Goal: Task Accomplishment & Management: Manage account settings

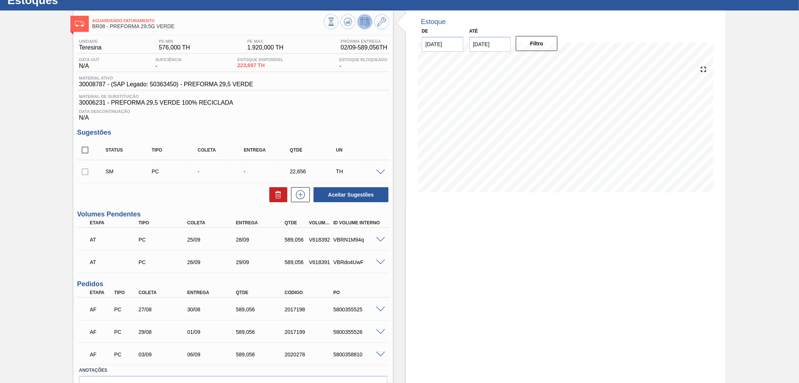
scroll to position [42, 0]
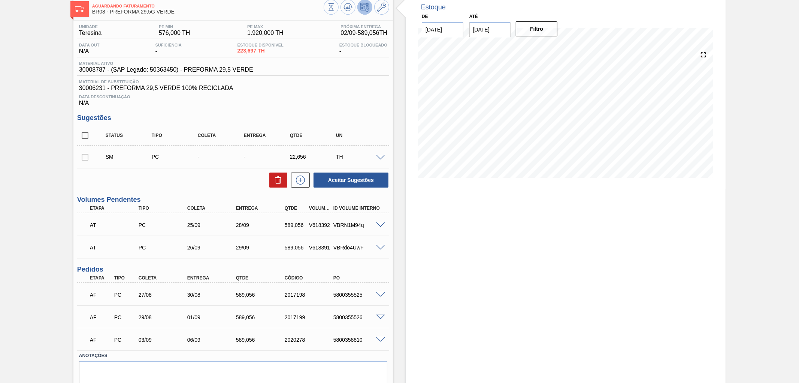
click at [376, 226] on span at bounding box center [380, 225] width 9 height 6
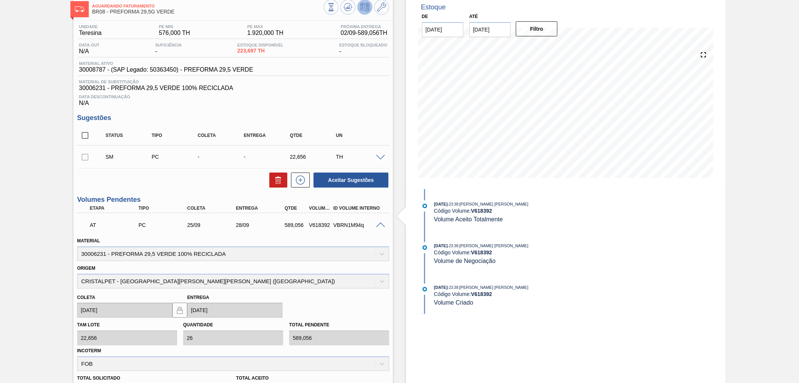
click at [374, 155] on div at bounding box center [381, 157] width 15 height 6
click at [376, 156] on span at bounding box center [380, 158] width 9 height 6
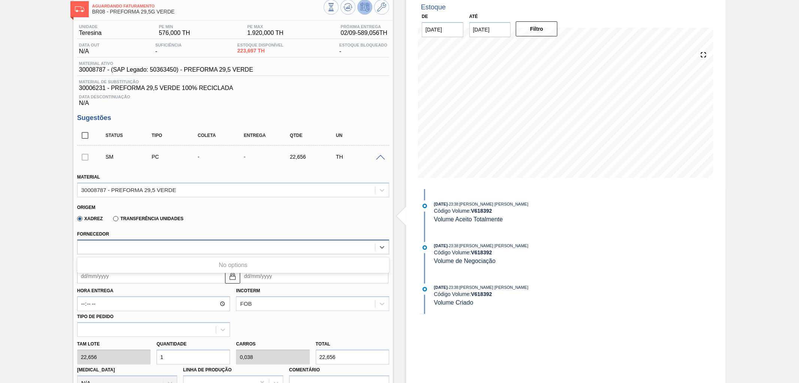
click at [267, 244] on div at bounding box center [227, 246] width 298 height 11
click at [377, 11] on icon at bounding box center [381, 7] width 9 height 9
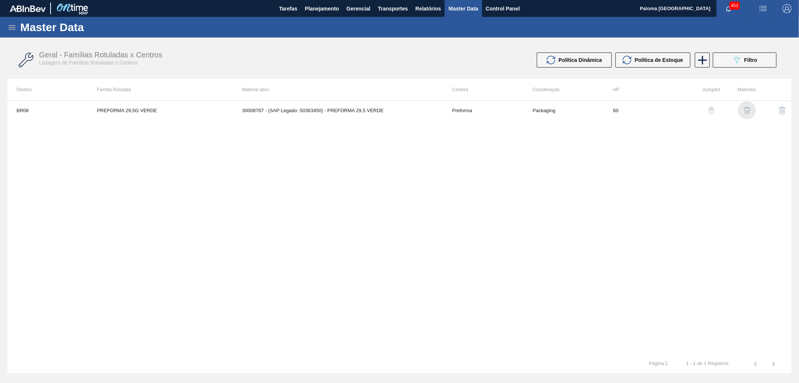
click at [719, 107] on img "button" at bounding box center [746, 109] width 7 height 7
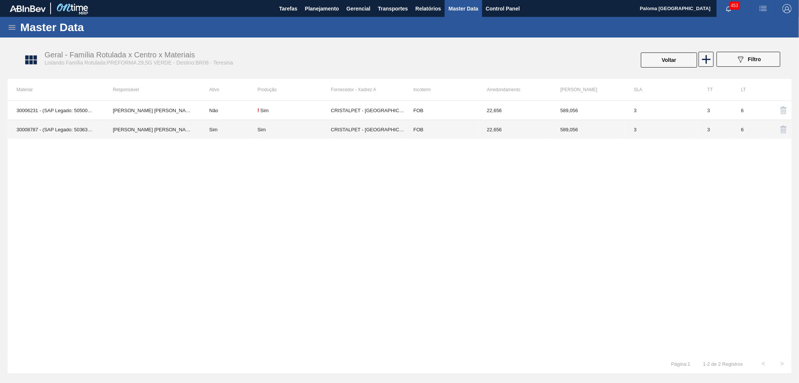
click at [400, 131] on td "CRISTALPET - [GEOGRAPHIC_DATA][PERSON_NAME] ([GEOGRAPHIC_DATA])" at bounding box center [367, 129] width 73 height 19
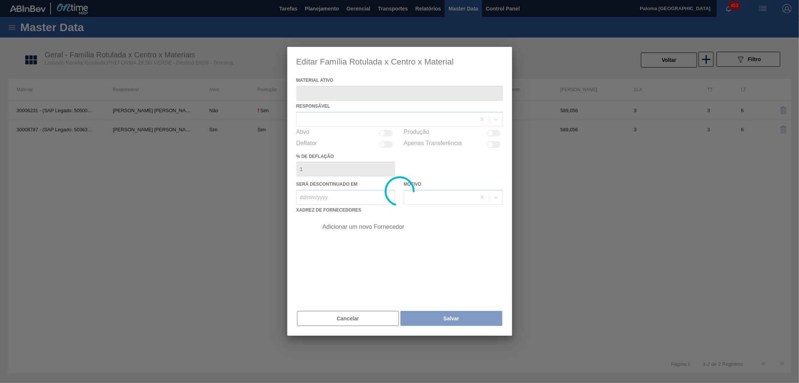
type ativo "30008787 - (SAP Legado: 50363450) - PREFORMA 29,5 VERDE"
checkbox input "true"
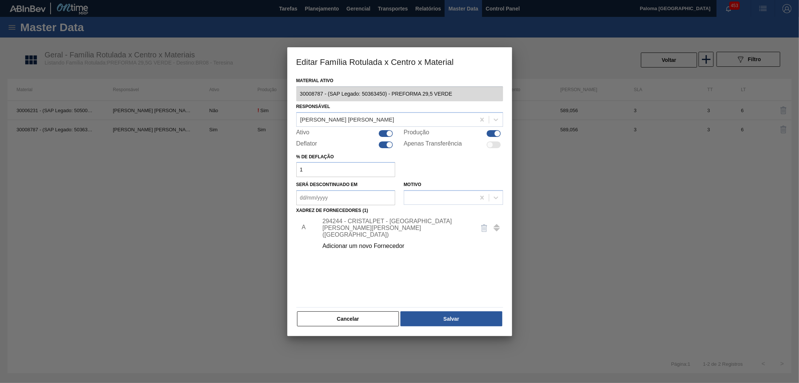
click at [400, 317] on div "Cancelar Salvar" at bounding box center [399, 318] width 207 height 16
click at [363, 316] on button "Cancelar" at bounding box center [348, 318] width 102 height 15
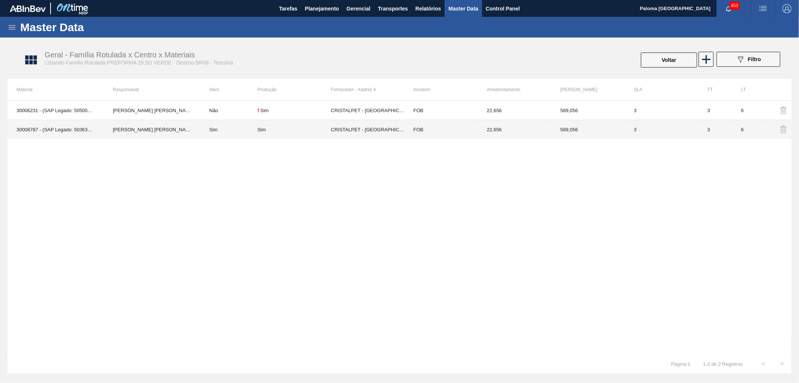
click at [326, 128] on div "Sim" at bounding box center [293, 130] width 73 height 6
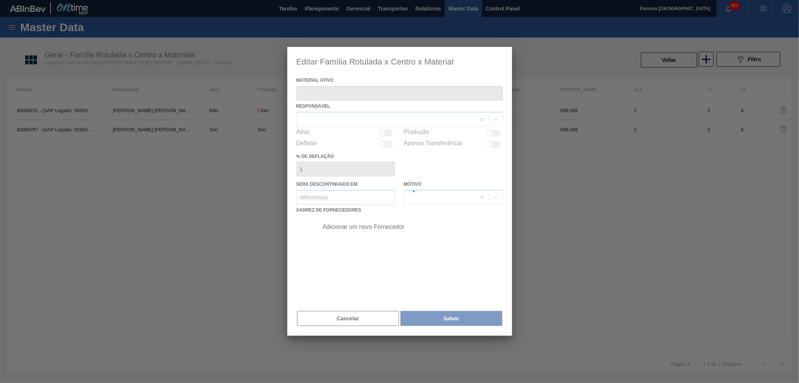
type ativo "30008787 - (SAP Legado: 50363450) - PREFORMA 29,5 VERDE"
checkbox input "true"
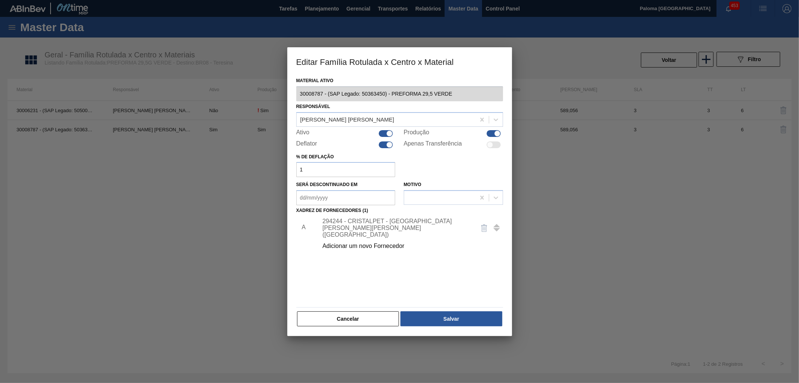
click at [363, 227] on div "294244 - CRISTALPET - CABO DE SANTO AGOSTINHO (PE)" at bounding box center [396, 228] width 147 height 20
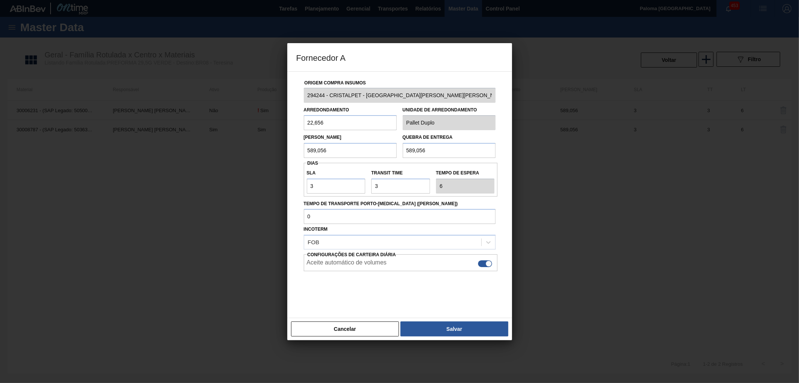
click at [358, 337] on div "Cancelar Salvar" at bounding box center [399, 328] width 225 height 22
click at [333, 330] on button "Cancelar" at bounding box center [345, 328] width 108 height 15
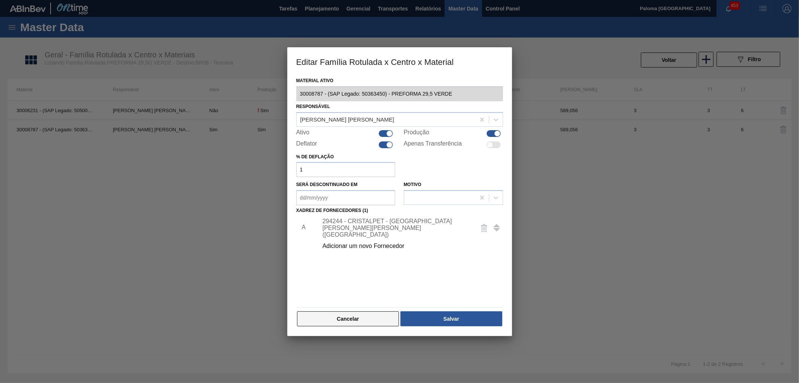
click at [368, 317] on button "Cancelar" at bounding box center [348, 318] width 102 height 15
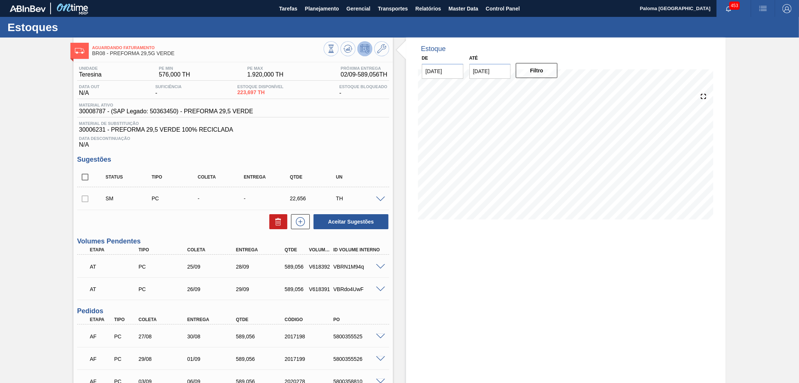
click at [375, 199] on div at bounding box center [381, 199] width 15 height 6
click at [379, 197] on span at bounding box center [380, 199] width 9 height 6
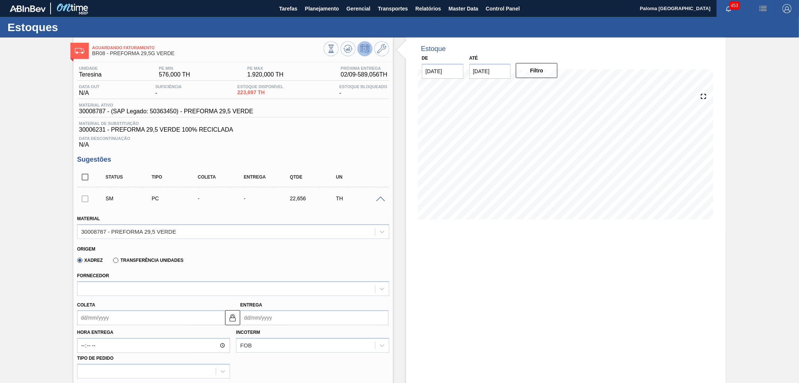
click at [118, 261] on label "Transferência Unidades" at bounding box center [148, 259] width 70 height 5
click at [112, 262] on input "Transferência Unidades" at bounding box center [112, 262] width 0 height 0
click at [121, 285] on div "BR03-Aquiraz" at bounding box center [227, 288] width 298 height 11
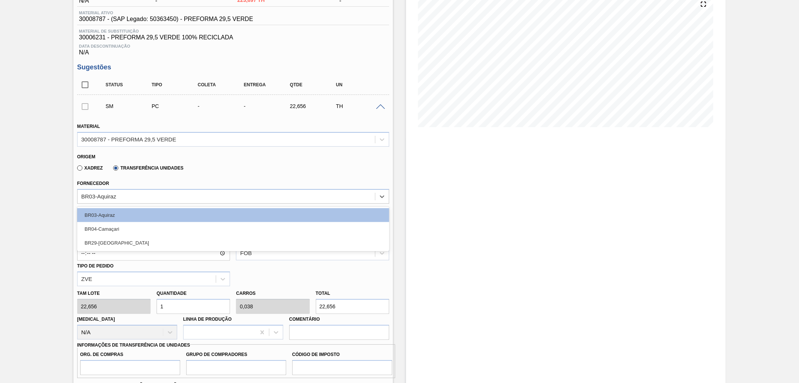
scroll to position [42, 0]
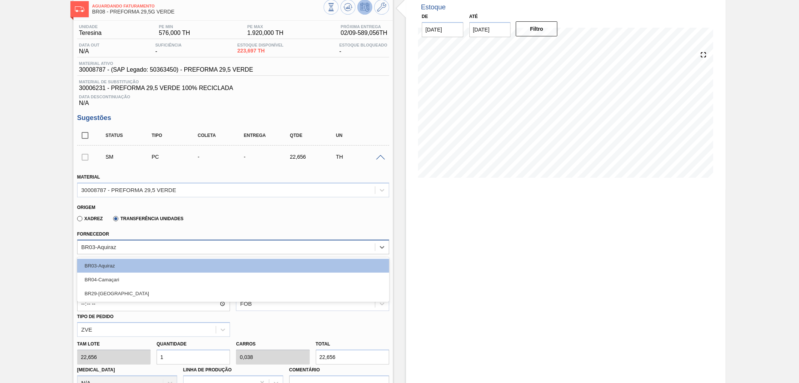
click at [145, 250] on div "BR03-Aquiraz" at bounding box center [227, 246] width 298 height 11
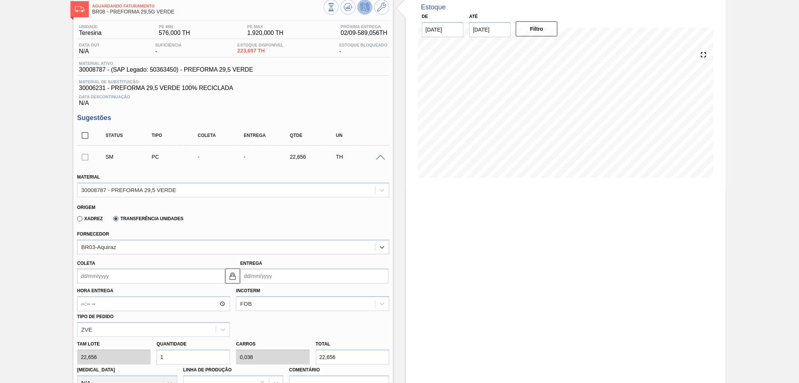
click at [79, 218] on label "Xadrez" at bounding box center [90, 218] width 26 height 5
click at [76, 220] on input "Xadrez" at bounding box center [76, 220] width 0 height 0
click at [121, 250] on div at bounding box center [227, 246] width 298 height 11
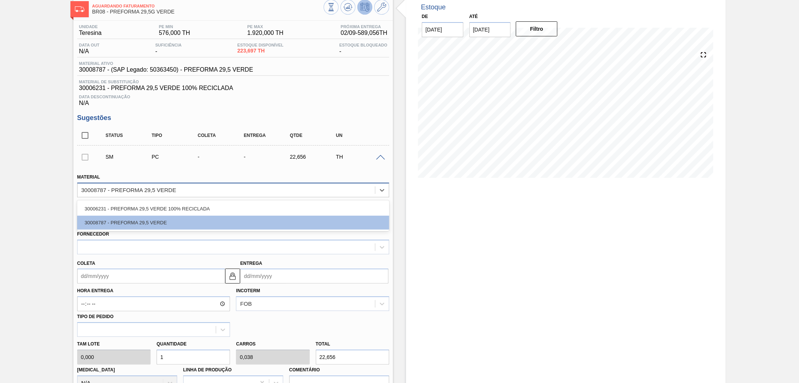
click at [261, 194] on div "30008787 - PREFORMA 29,5 VERDE" at bounding box center [227, 189] width 298 height 11
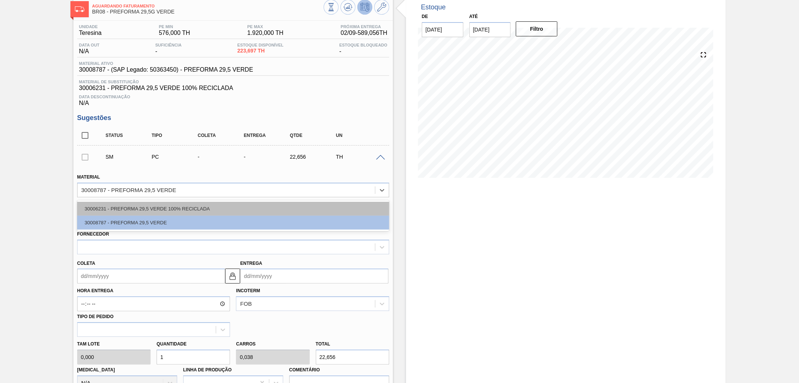
click at [242, 209] on div "30006231 - PREFORMA 29,5 VERDE 100% RECICLADA" at bounding box center [233, 209] width 312 height 14
type input "22,656"
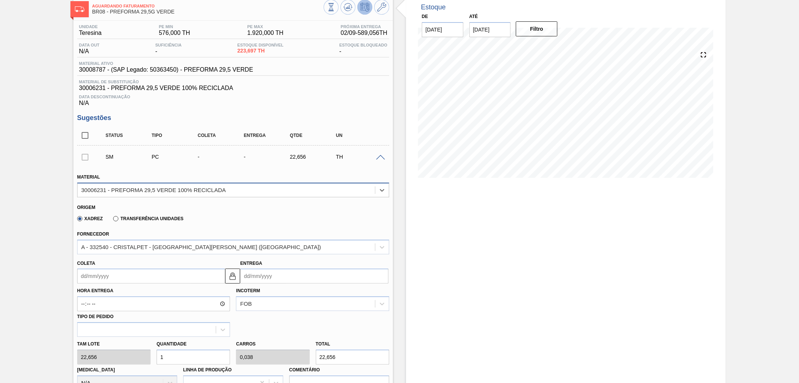
click at [301, 187] on div "30006231 - PREFORMA 29,5 VERDE 100% RECICLADA" at bounding box center [227, 189] width 298 height 11
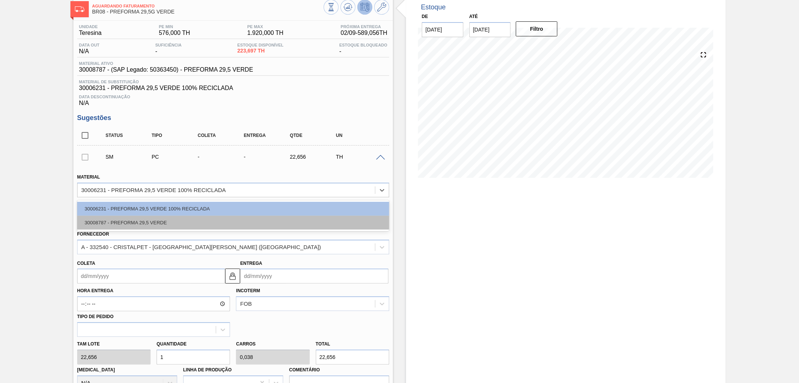
click at [271, 220] on div "30008787 - PREFORMA 29,5 VERDE" at bounding box center [233, 222] width 312 height 14
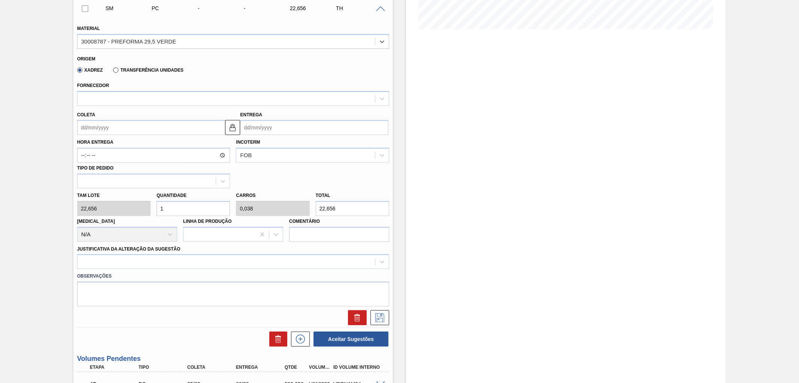
scroll to position [208, 0]
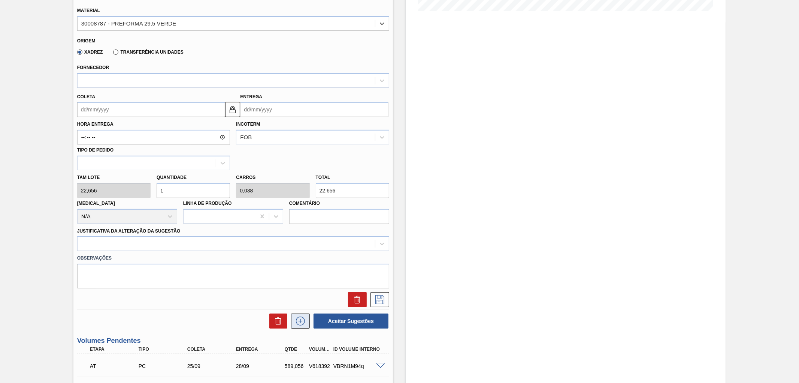
click at [299, 321] on icon at bounding box center [301, 320] width 12 height 9
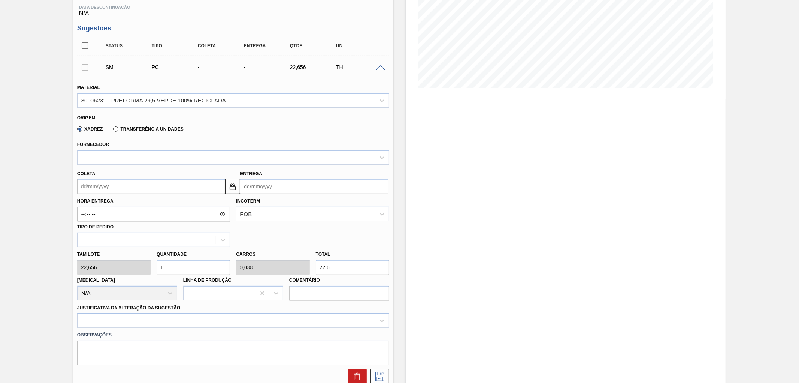
scroll to position [125, 0]
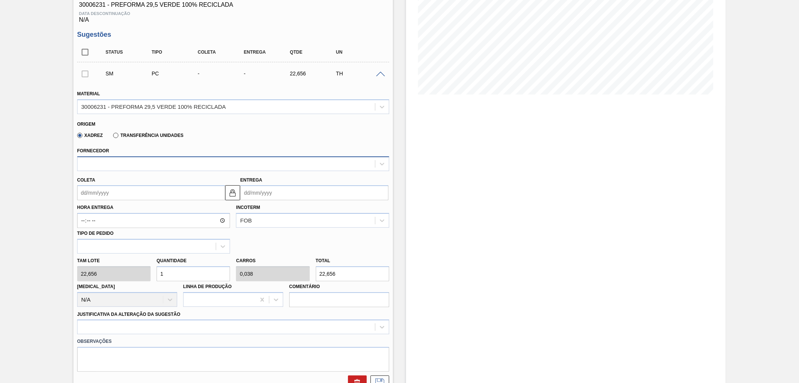
click at [103, 158] on div at bounding box center [227, 163] width 298 height 11
click at [163, 105] on div "30006231 - PREFORMA 29,5 VERDE 100% RECICLADA" at bounding box center [153, 106] width 145 height 6
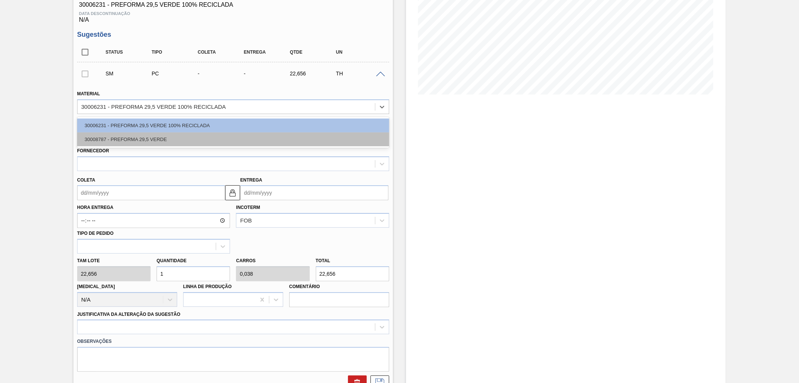
click at [141, 141] on div "30008787 - PREFORMA 29,5 VERDE" at bounding box center [233, 139] width 312 height 14
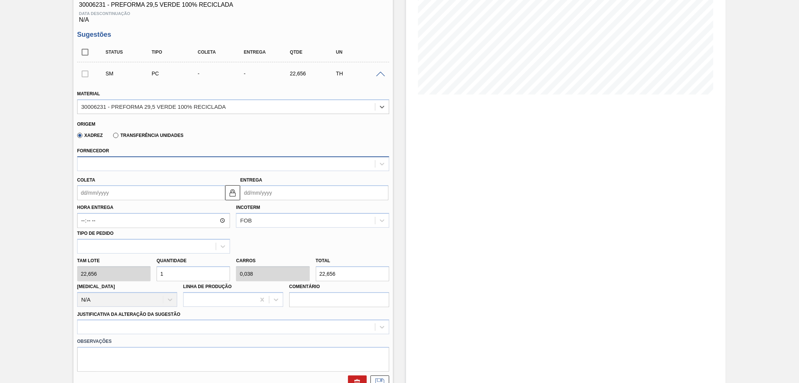
click at [137, 158] on div at bounding box center [227, 163] width 298 height 11
click at [380, 78] on div "SM PC - - 22,656 TH" at bounding box center [233, 73] width 312 height 19
click at [383, 75] on span at bounding box center [380, 75] width 9 height 6
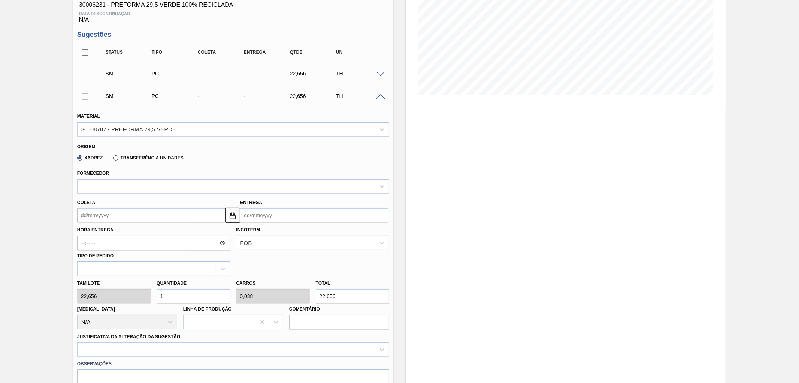
click at [380, 73] on span at bounding box center [380, 75] width 9 height 6
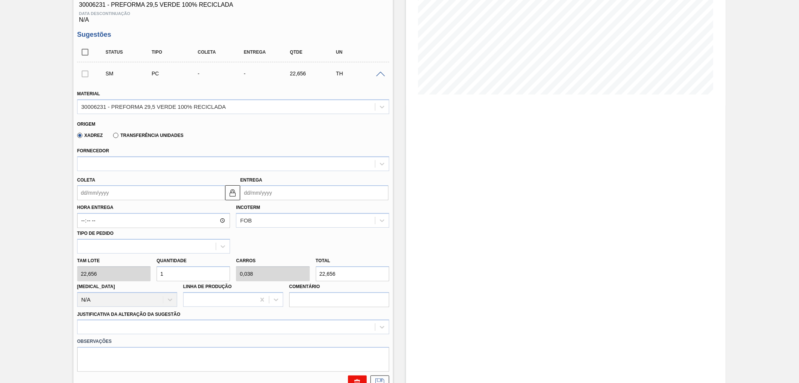
click at [357, 344] on button at bounding box center [357, 382] width 19 height 15
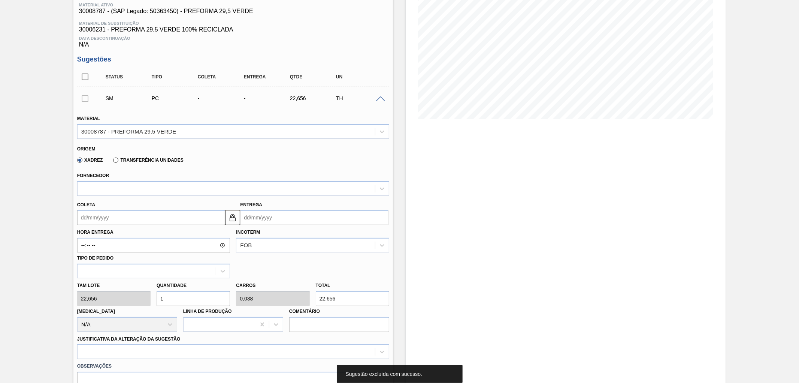
scroll to position [0, 0]
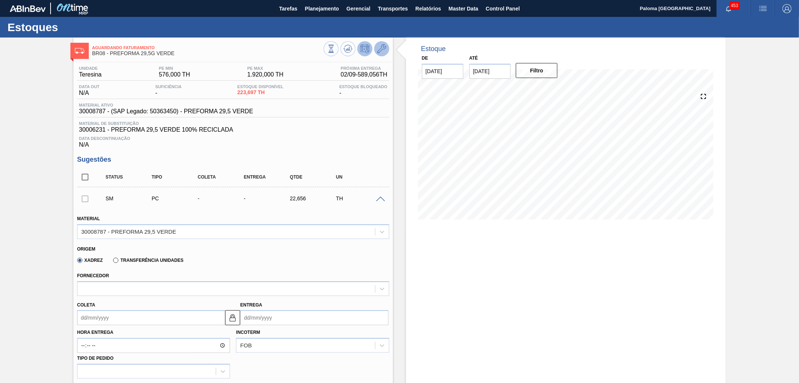
click at [385, 49] on icon at bounding box center [381, 48] width 9 height 9
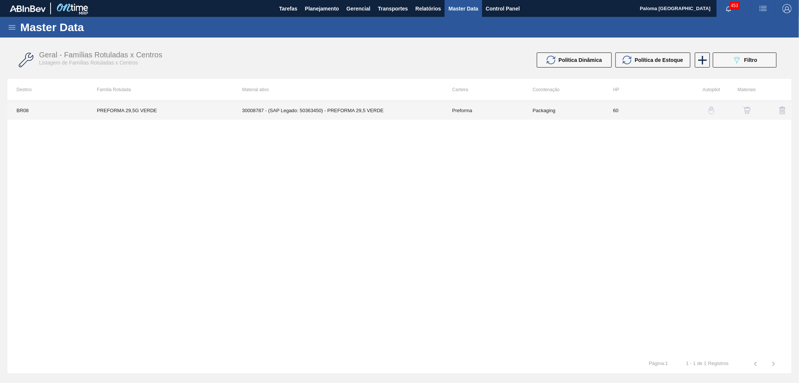
click at [395, 105] on td "30008787 - (SAP Legado: 50363450) - PREFORMA 29,5 VERDE" at bounding box center [338, 110] width 210 height 19
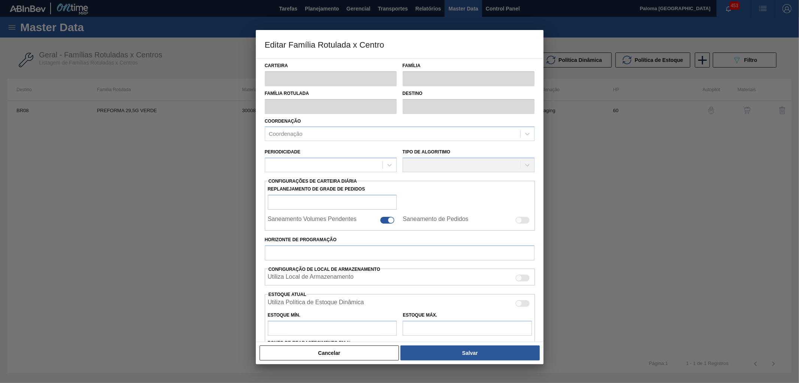
type input "Preforma"
type input "PREFORMA 29,5G VERDE"
type input "BR08 - Teresina"
type input "0"
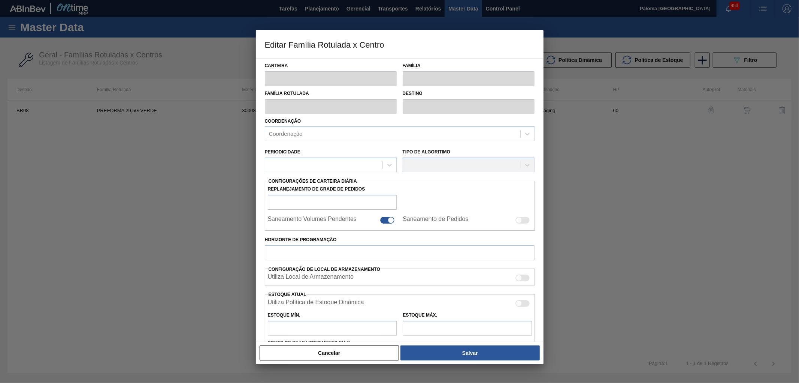
checkbox input "false"
type input "60"
type input "576"
type input "1.920"
type input "50"
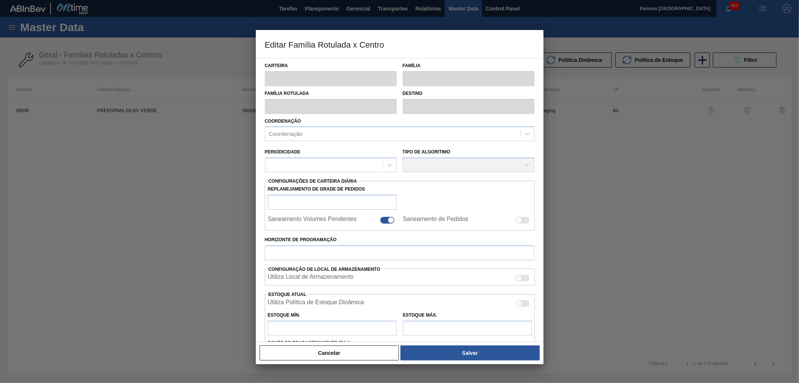
type input "1.248,000"
checkbox input "true"
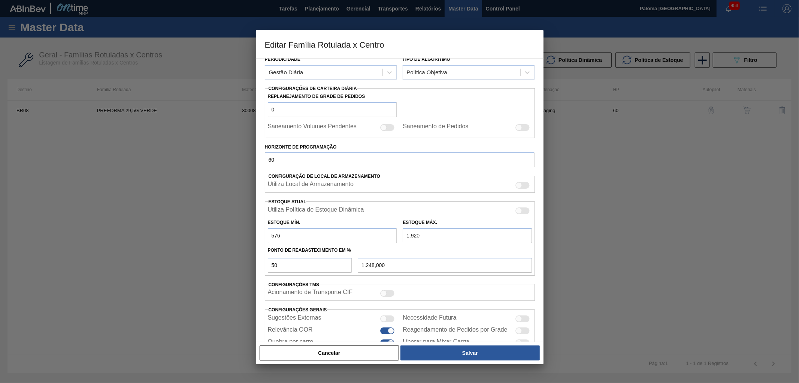
scroll to position [130, 0]
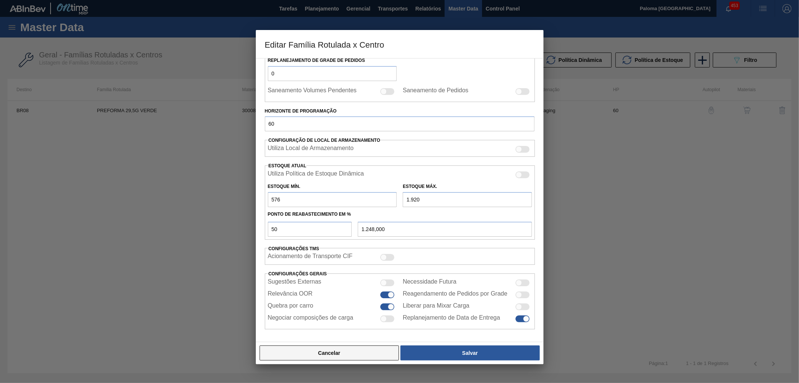
click at [355, 344] on button "Cancelar" at bounding box center [330, 352] width 140 height 15
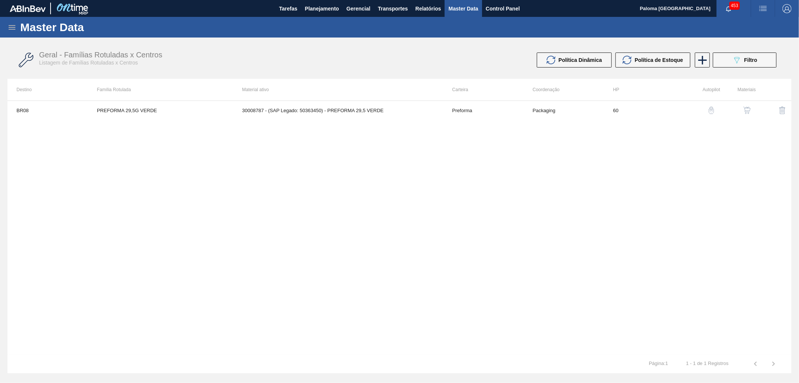
click at [719, 108] on img "button" at bounding box center [746, 109] width 7 height 7
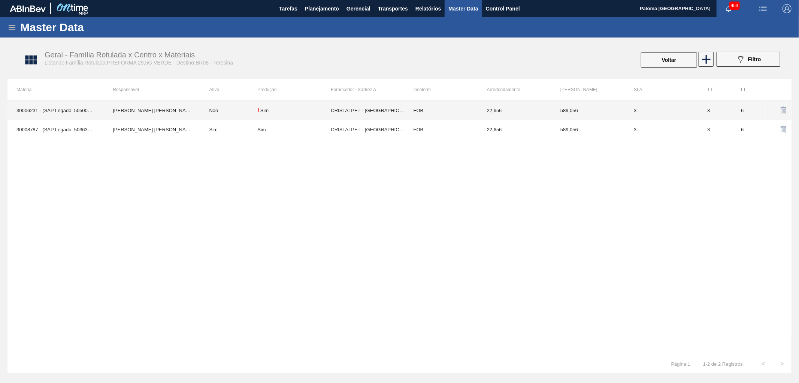
click at [401, 111] on td "CRISTALPET - [GEOGRAPHIC_DATA][PERSON_NAME] ([GEOGRAPHIC_DATA])" at bounding box center [367, 110] width 73 height 19
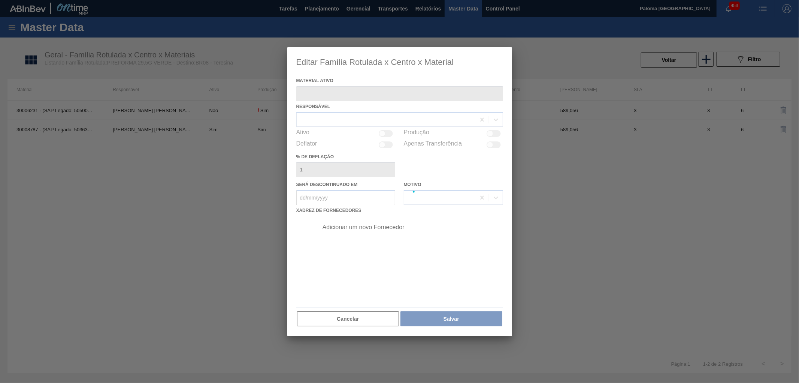
type ativo "30006231 - (SAP Legado: 50500143) - PREFORMA 29,5 VERDE 100% RECICLADA"
checkbox input "true"
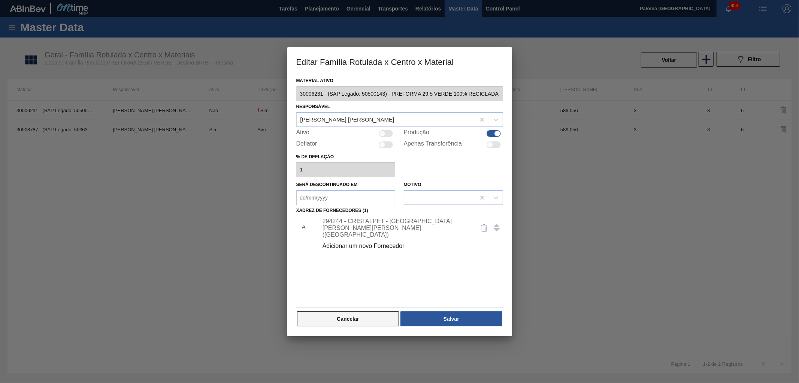
click at [366, 317] on button "Cancelar" at bounding box center [348, 318] width 102 height 15
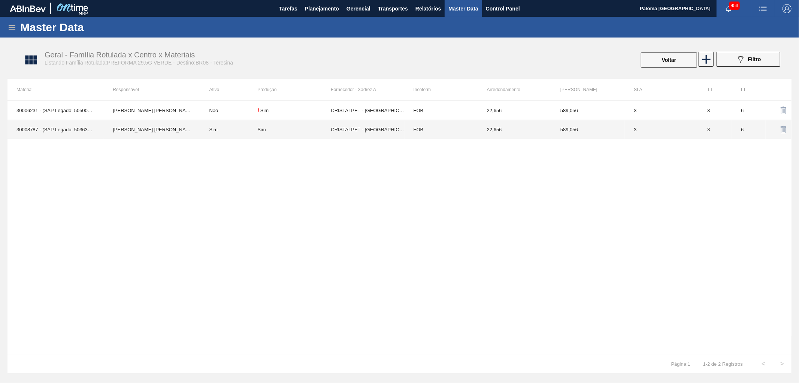
click at [430, 129] on td "FOB" at bounding box center [441, 129] width 73 height 19
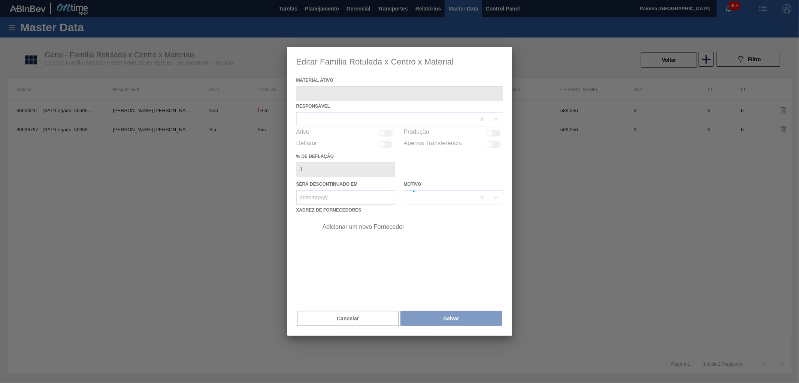
type ativo "30008787 - (SAP Legado: 50363450) - PREFORMA 29,5 VERDE"
checkbox input "true"
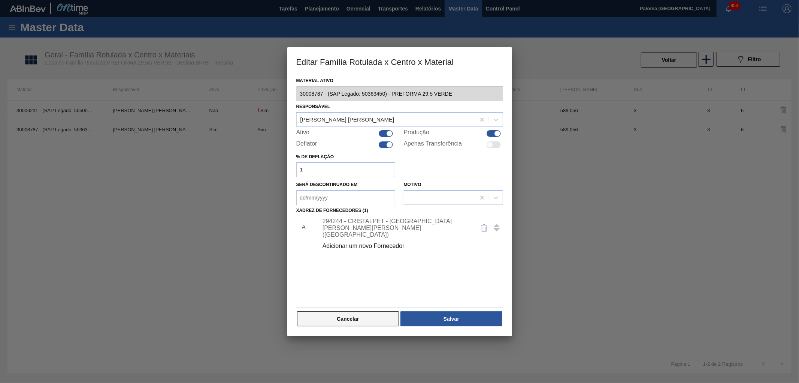
click at [392, 319] on button "Cancelar" at bounding box center [348, 318] width 102 height 15
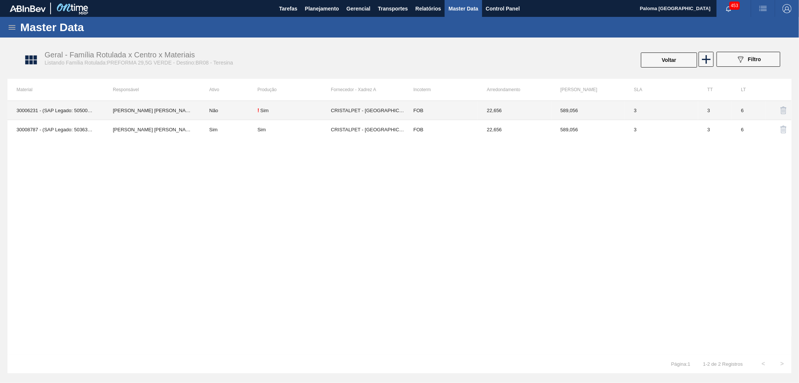
click at [351, 115] on td "CRISTALPET - [GEOGRAPHIC_DATA][PERSON_NAME] ([GEOGRAPHIC_DATA])" at bounding box center [367, 110] width 73 height 19
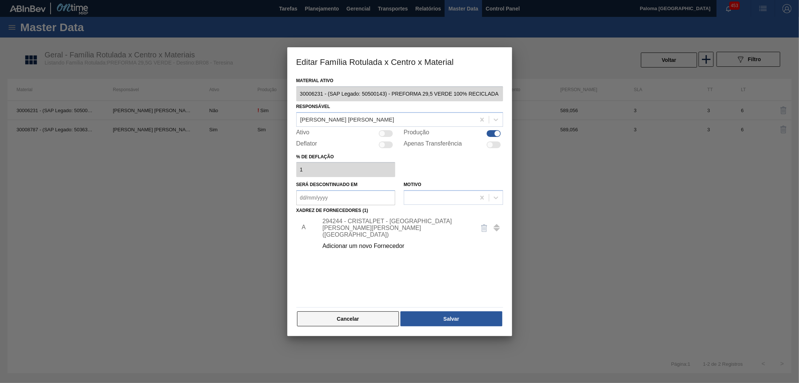
click at [357, 313] on button "Cancelar" at bounding box center [348, 318] width 102 height 15
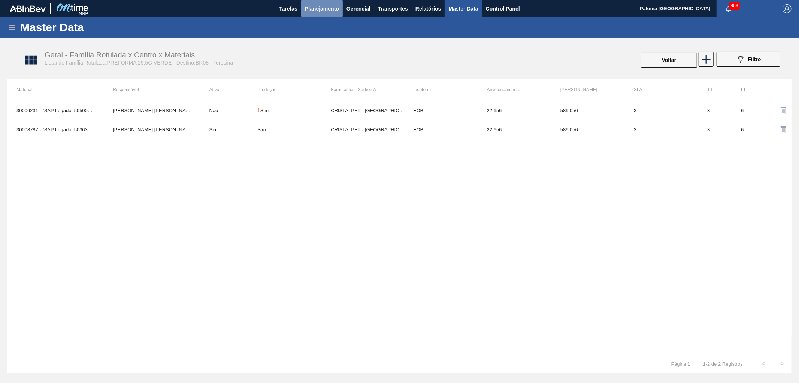
click at [324, 7] on span "Planejamento" at bounding box center [322, 8] width 34 height 9
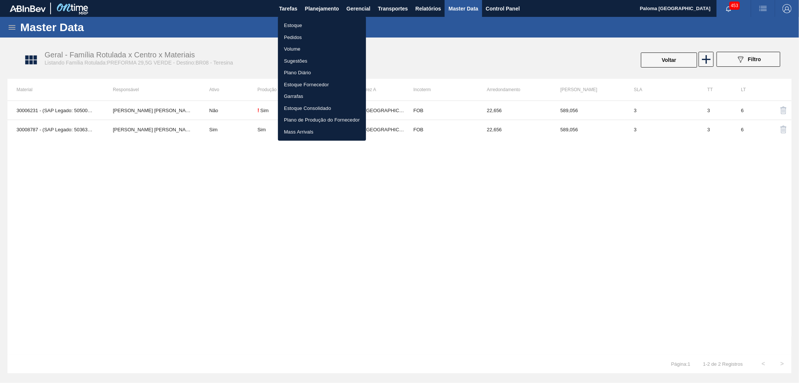
drag, startPoint x: 470, startPoint y: 38, endPoint x: 348, endPoint y: 5, distance: 126.9
click at [470, 38] on div at bounding box center [399, 191] width 799 height 383
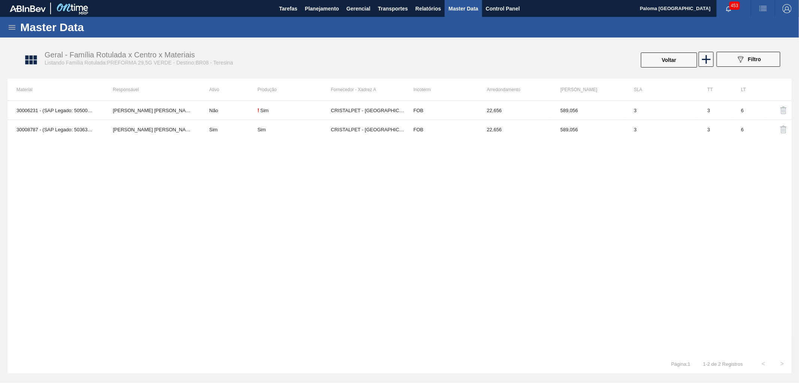
click at [8, 27] on icon at bounding box center [11, 27] width 9 height 9
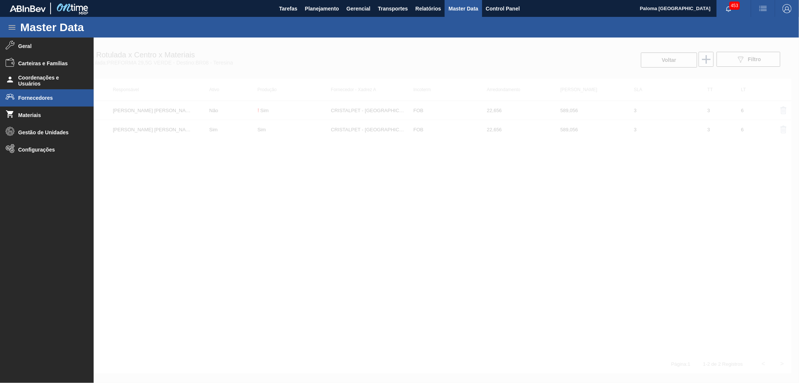
click at [44, 96] on span "Fornecedores" at bounding box center [49, 98] width 62 height 6
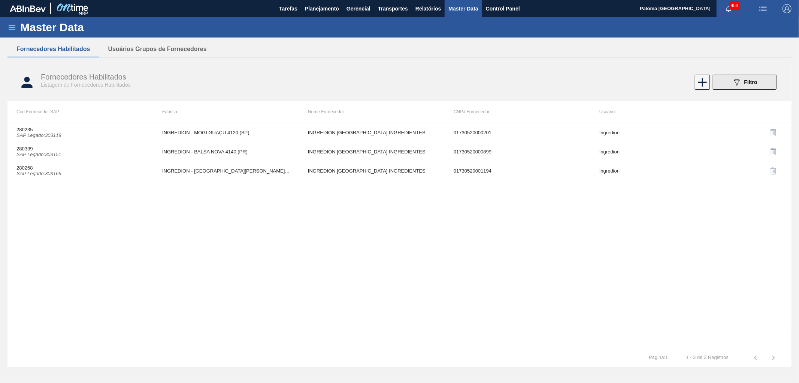
click at [740, 86] on icon "089F7B8B-B2A5-4AFE-B5C0-19BA573D28AC" at bounding box center [737, 82] width 9 height 9
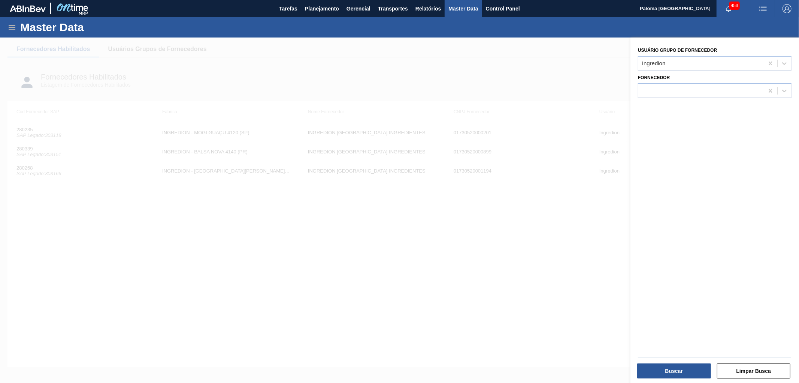
drag, startPoint x: 104, startPoint y: 49, endPoint x: 126, endPoint y: 49, distance: 22.5
click at [108, 49] on div at bounding box center [399, 228] width 799 height 383
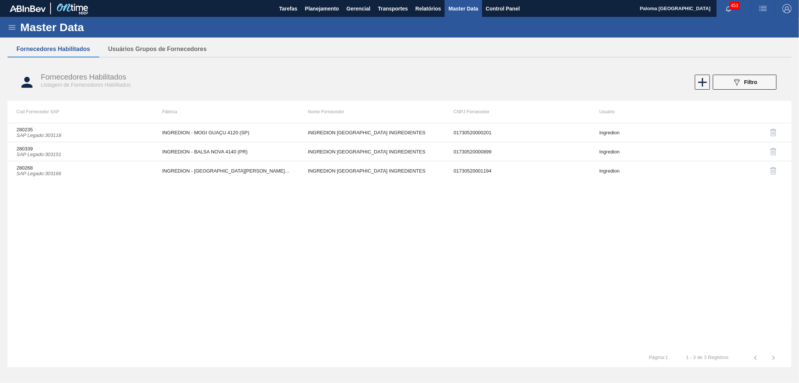
click at [126, 49] on div at bounding box center [399, 228] width 799 height 383
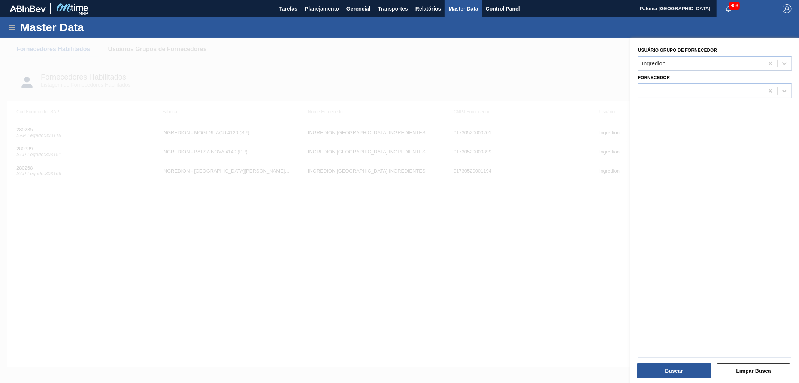
click at [132, 47] on div at bounding box center [399, 228] width 799 height 383
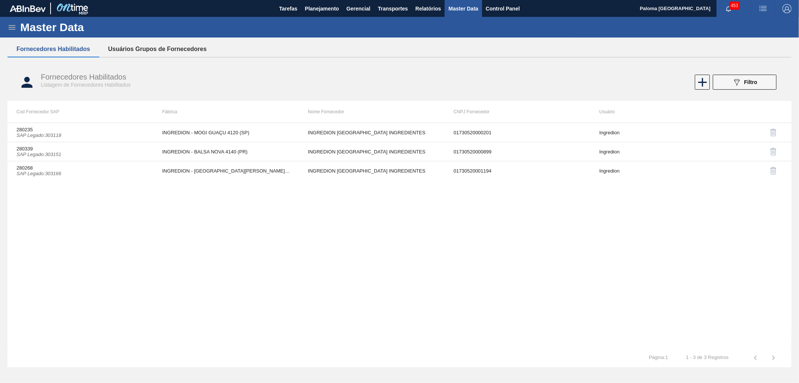
click at [142, 47] on button "Usuários Grupos de Fornecedores" at bounding box center [157, 49] width 117 height 16
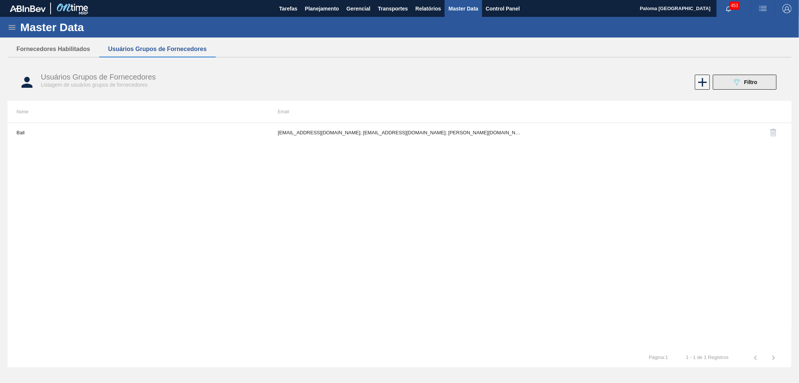
click at [724, 80] on button "089F7B8B-B2A5-4AFE-B5C0-19BA573D28AC Filtro" at bounding box center [745, 82] width 64 height 15
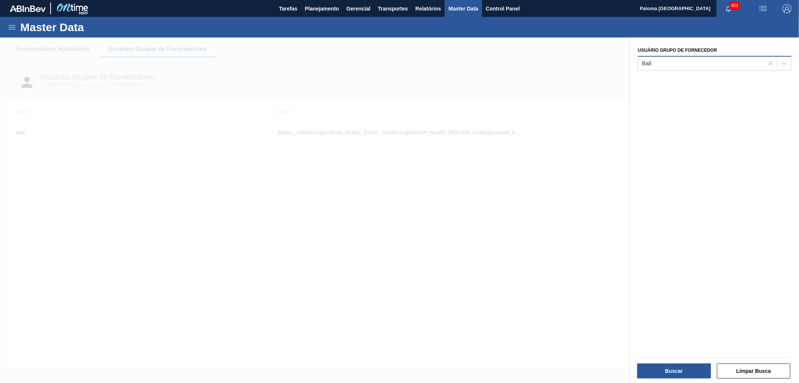
click at [657, 64] on div "Ball" at bounding box center [702, 63] width 126 height 11
type Fornecedor "cr"
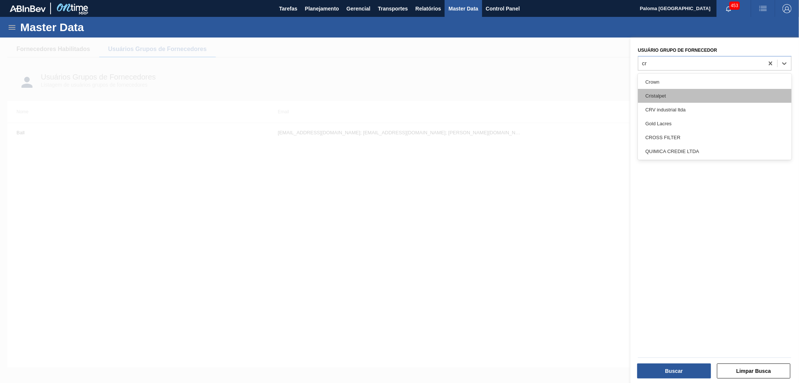
click at [671, 93] on div "Cristalpet" at bounding box center [715, 96] width 154 height 14
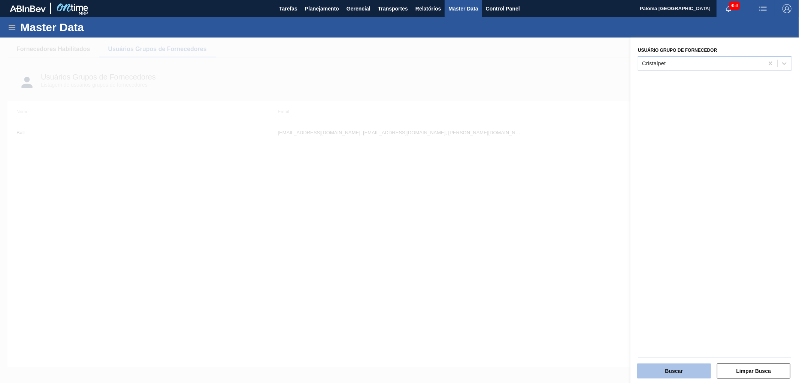
click at [666, 374] on button "Buscar" at bounding box center [674, 370] width 74 height 15
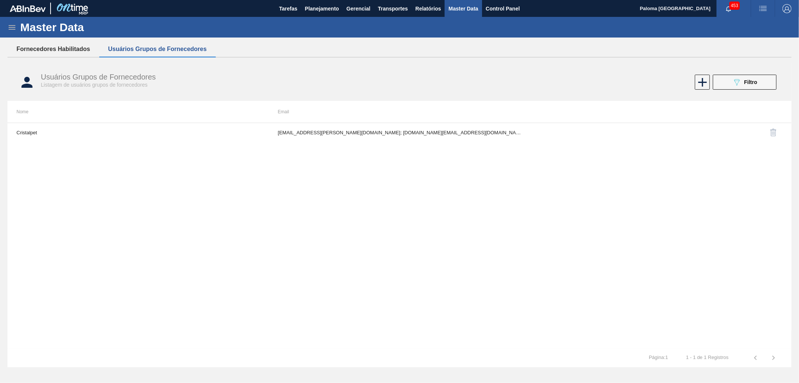
click at [31, 44] on button "Fornecedores Habilitados" at bounding box center [53, 49] width 92 height 16
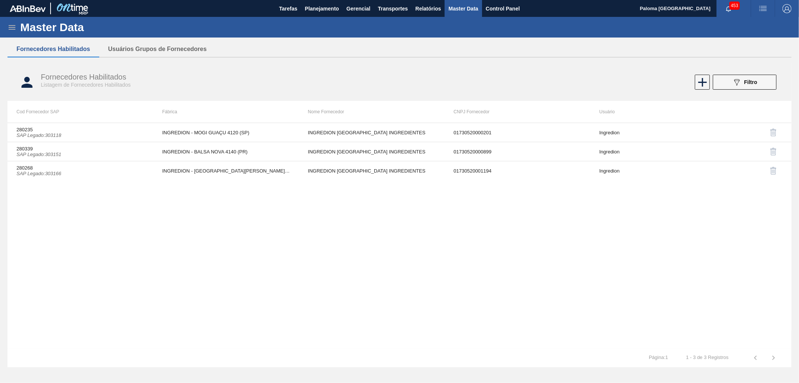
click at [756, 82] on span "Filtro" at bounding box center [751, 82] width 13 height 6
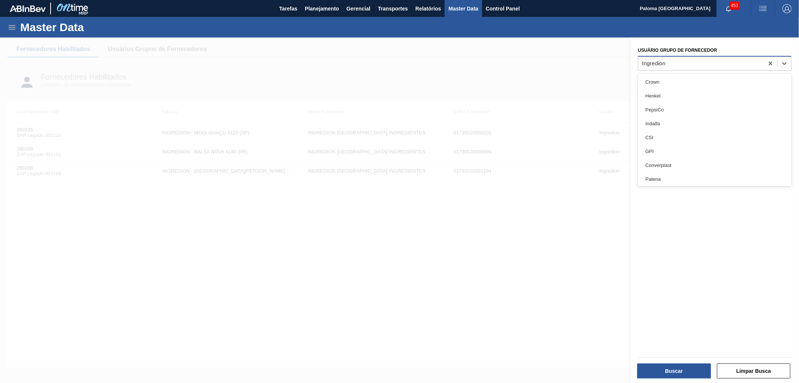
click at [677, 65] on div "Ingredion" at bounding box center [702, 63] width 126 height 11
type Fornecedor "cr"
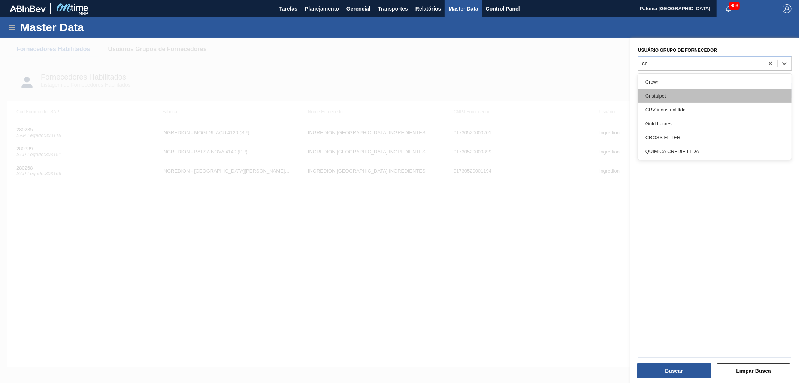
click at [668, 96] on div "Cristalpet" at bounding box center [715, 96] width 154 height 14
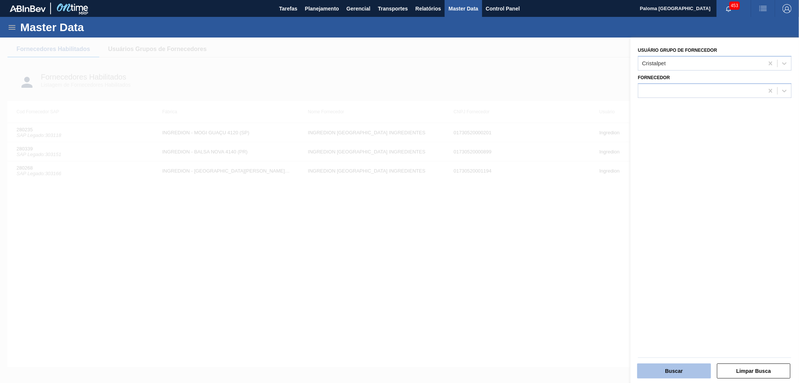
click at [686, 366] on button "Buscar" at bounding box center [674, 370] width 74 height 15
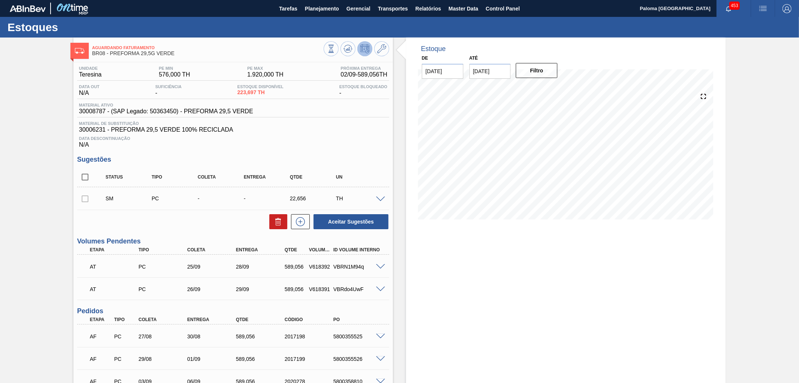
click at [375, 197] on div at bounding box center [381, 199] width 15 height 6
click at [380, 199] on span at bounding box center [380, 199] width 9 height 6
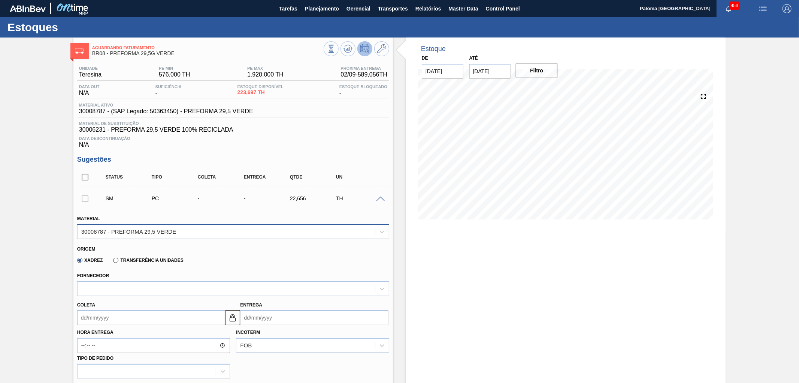
scroll to position [42, 0]
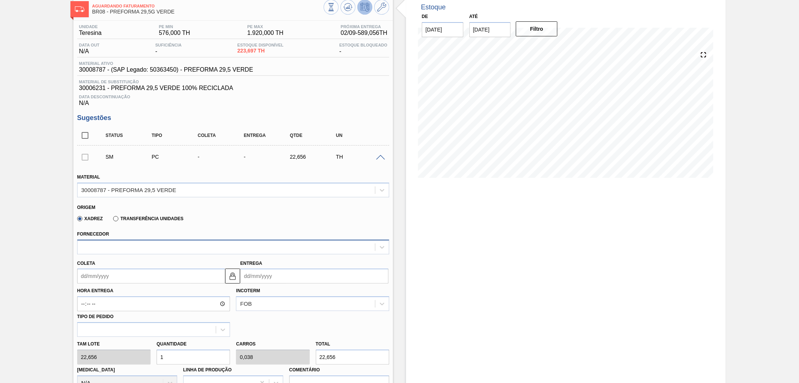
click at [268, 249] on div at bounding box center [227, 246] width 298 height 11
click at [381, 12] on span at bounding box center [381, 7] width 9 height 9
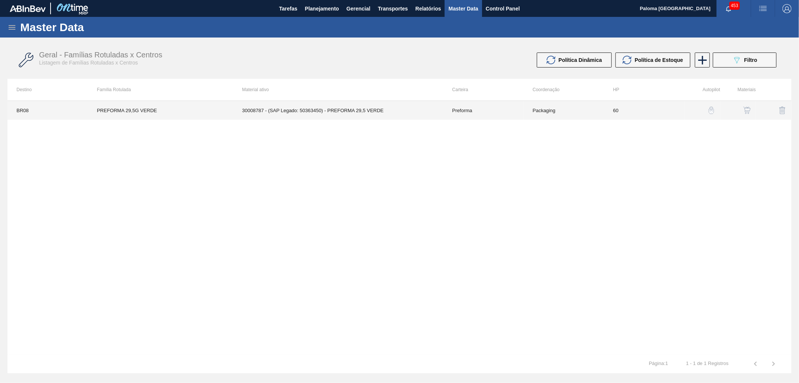
click at [420, 106] on td "30008787 - (SAP Legado: 50363450) - PREFORMA 29,5 VERDE" at bounding box center [338, 110] width 210 height 19
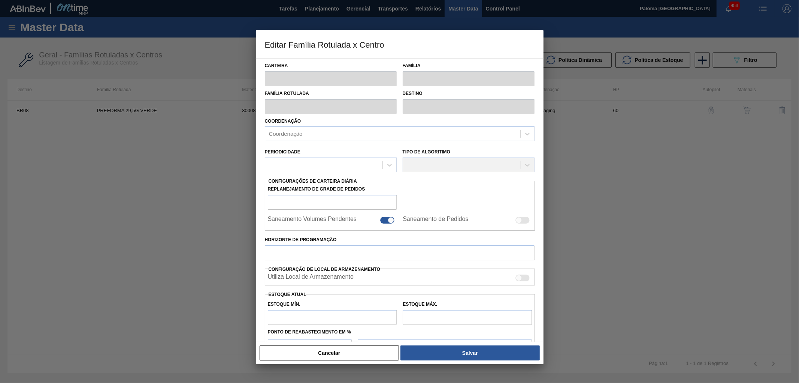
type input "Preforma"
type input "PREFORMA 29,5G VERDE"
type input "BR08 - Teresina"
type input "0"
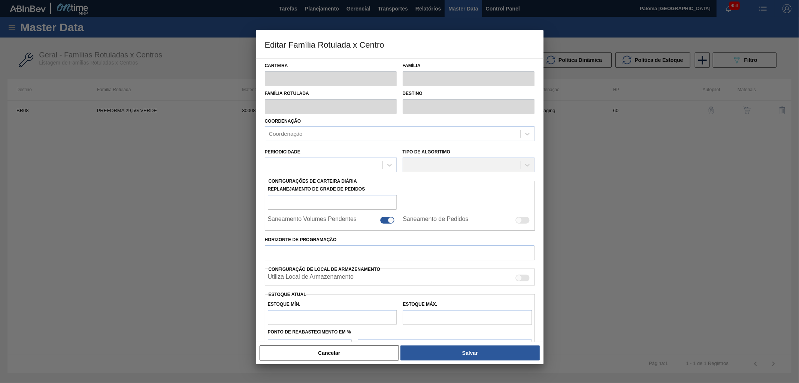
checkbox input "false"
type input "60"
type input "576"
type input "1.920"
type input "50"
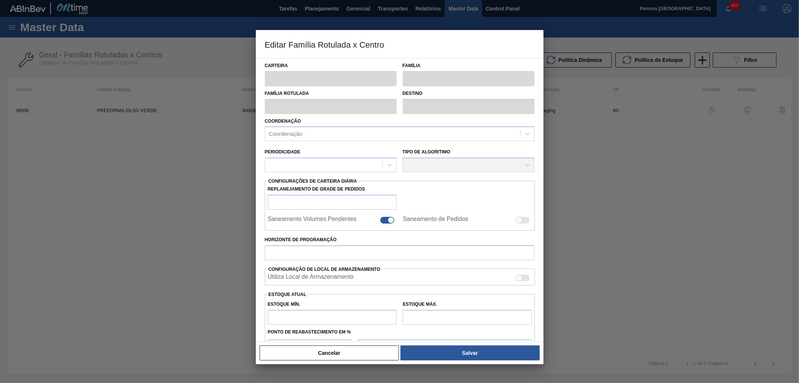
type input "1.248,000"
checkbox input "true"
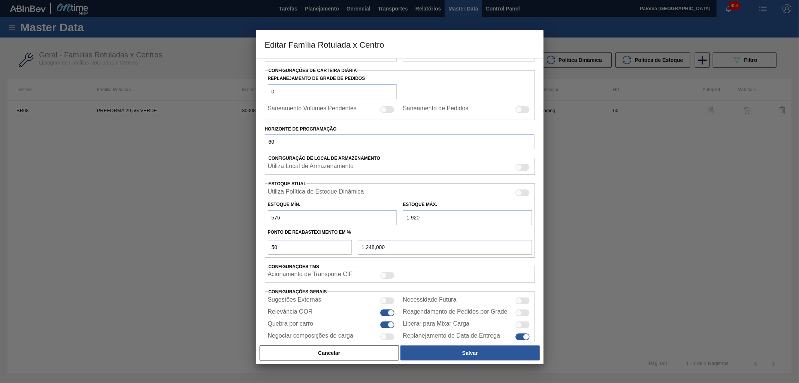
scroll to position [125, 0]
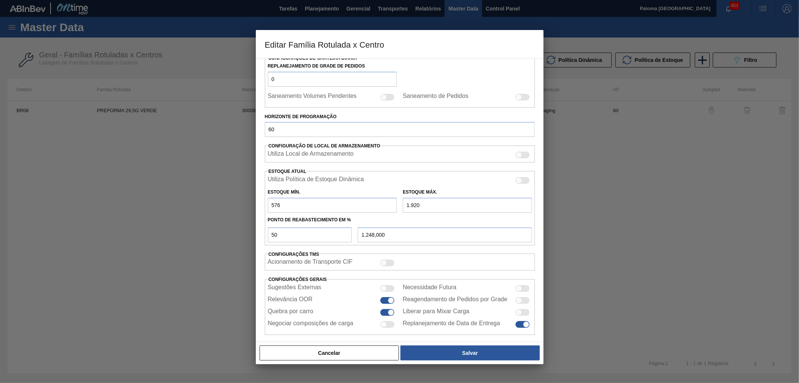
click at [340, 342] on div "Cancelar Salvar" at bounding box center [400, 352] width 288 height 22
click at [347, 351] on button "Cancelar" at bounding box center [330, 352] width 140 height 15
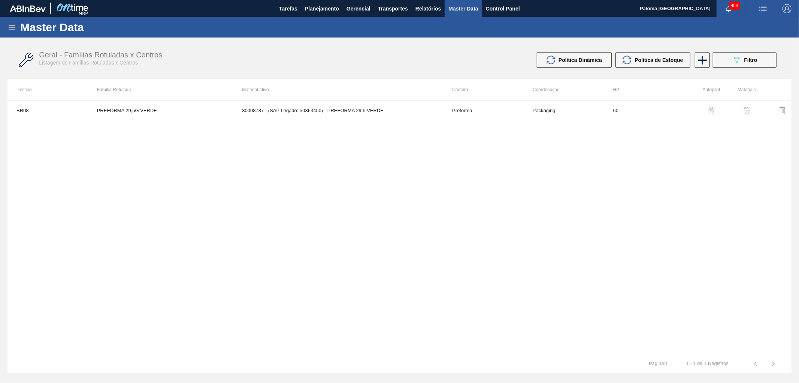
click at [748, 111] on img "button" at bounding box center [746, 109] width 7 height 7
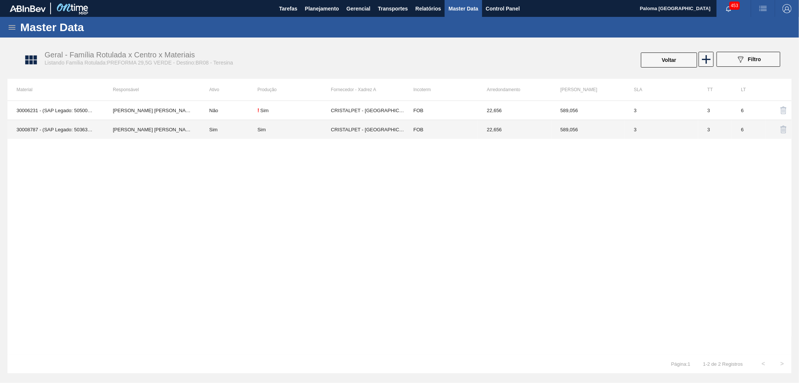
click at [399, 132] on td "CRISTALPET - [GEOGRAPHIC_DATA][PERSON_NAME] ([GEOGRAPHIC_DATA])" at bounding box center [367, 129] width 73 height 19
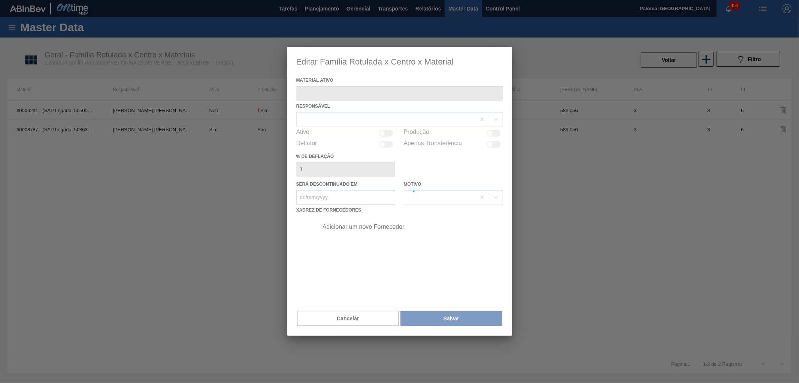
type ativo "30008787 - (SAP Legado: 50363450) - PREFORMA 29,5 VERDE"
checkbox input "true"
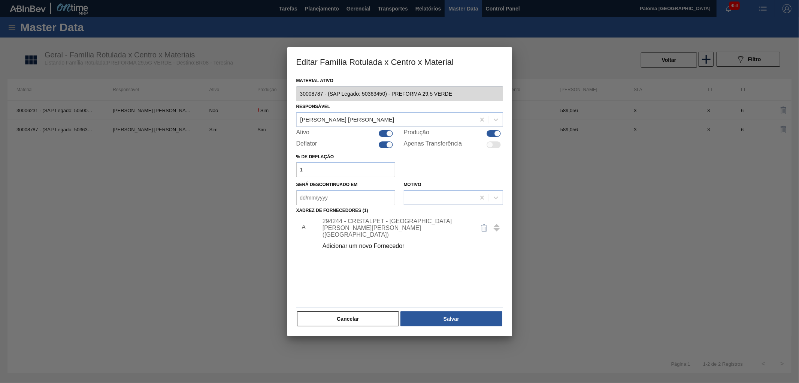
click at [364, 245] on div "Adicionar um novo Fornecedor" at bounding box center [396, 245] width 147 height 7
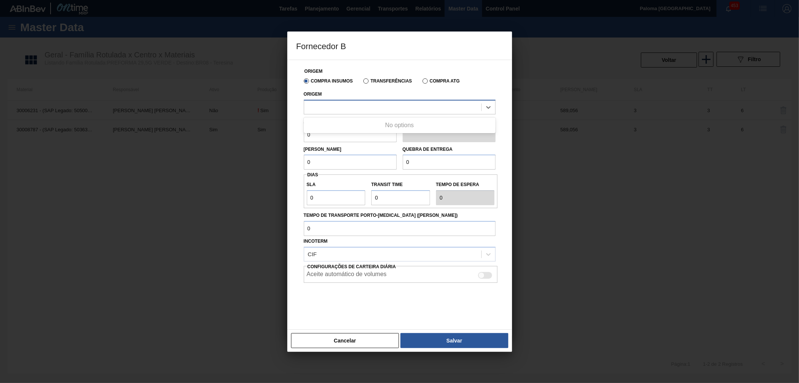
click at [320, 106] on div at bounding box center [392, 107] width 177 height 11
click at [368, 343] on button "Cancelar" at bounding box center [345, 340] width 108 height 15
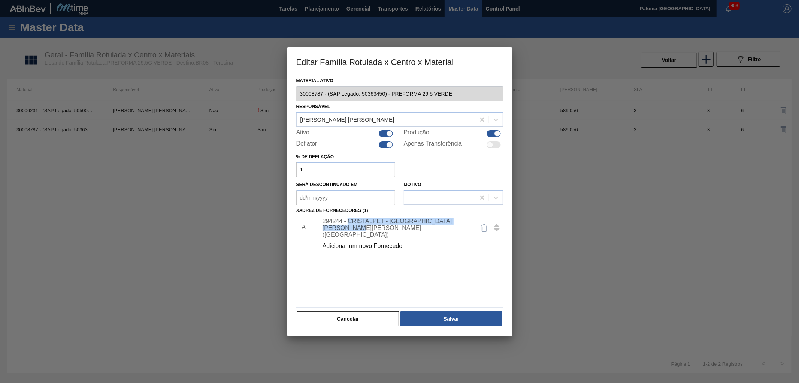
drag, startPoint x: 377, startPoint y: 231, endPoint x: 347, endPoint y: 225, distance: 30.3
click at [347, 225] on div "294244 - CRISTALPET - CABO DE SANTO AGOSTINHO (PE)" at bounding box center [396, 228] width 147 height 20
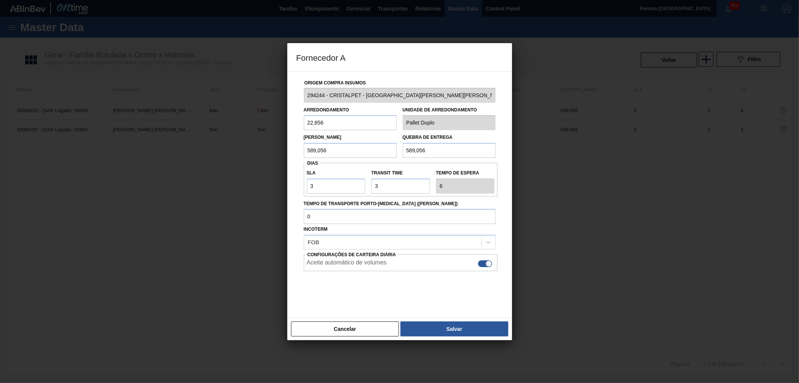
copy div "CRISTALPET - [GEOGRAPHIC_DATA][PERSON_NAME] ([GEOGRAPHIC_DATA])"
click at [345, 319] on div "Cancelar Salvar" at bounding box center [399, 328] width 225 height 22
click at [347, 325] on button "Cancelar" at bounding box center [345, 328] width 108 height 15
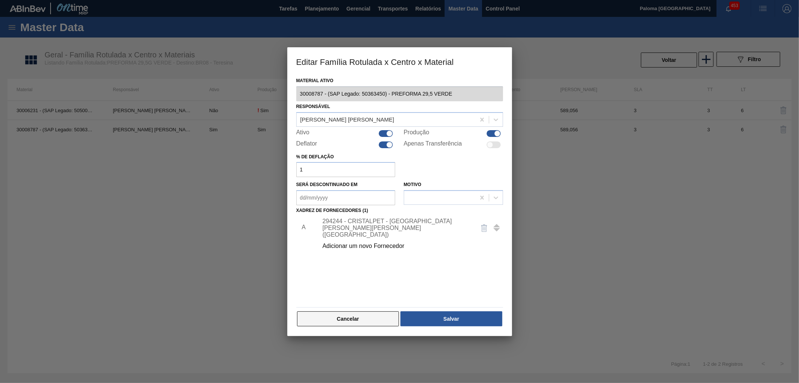
click at [392, 313] on button "Cancelar" at bounding box center [348, 318] width 102 height 15
